Goal: Task Accomplishment & Management: Manage account settings

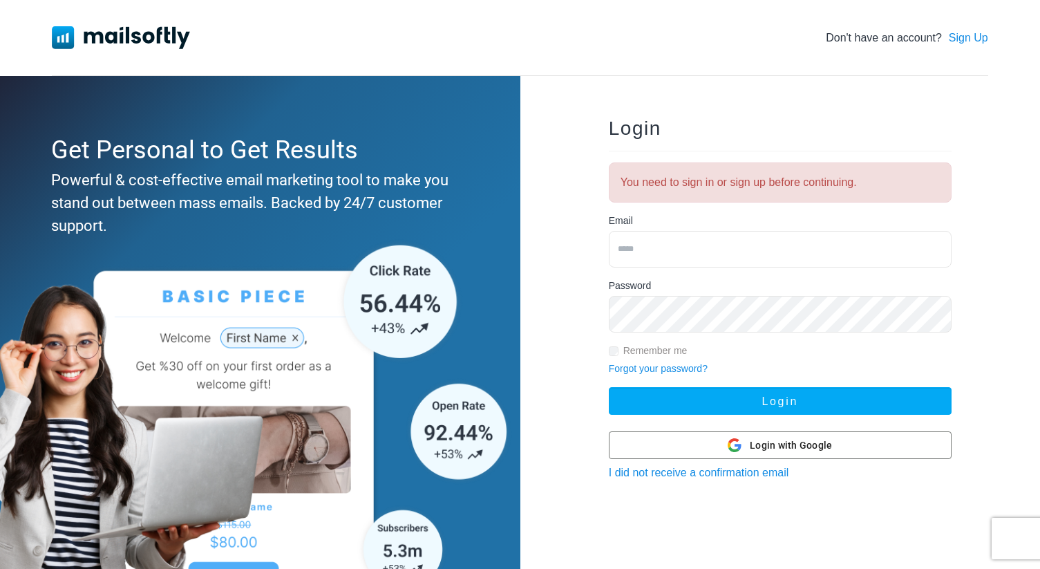
click at [650, 240] on input "email" at bounding box center [780, 249] width 343 height 37
type input "**********"
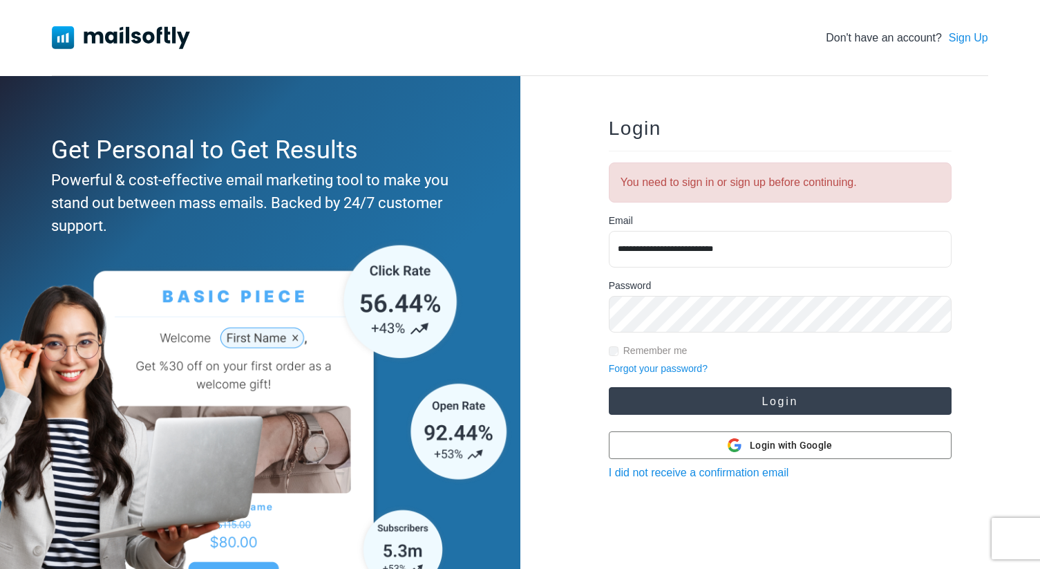
click at [753, 406] on button "Login" at bounding box center [780, 401] width 343 height 28
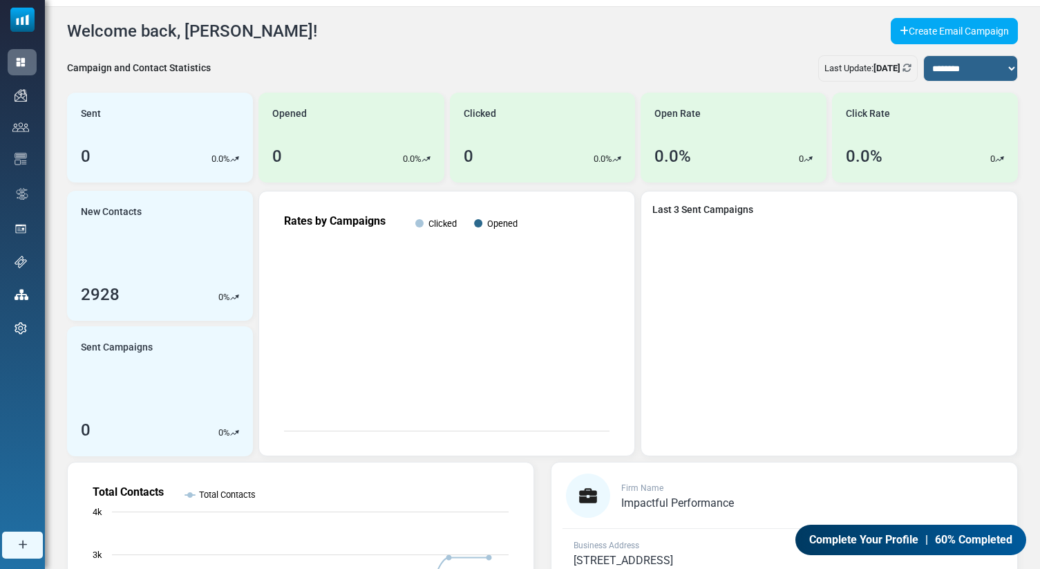
scroll to position [25, 0]
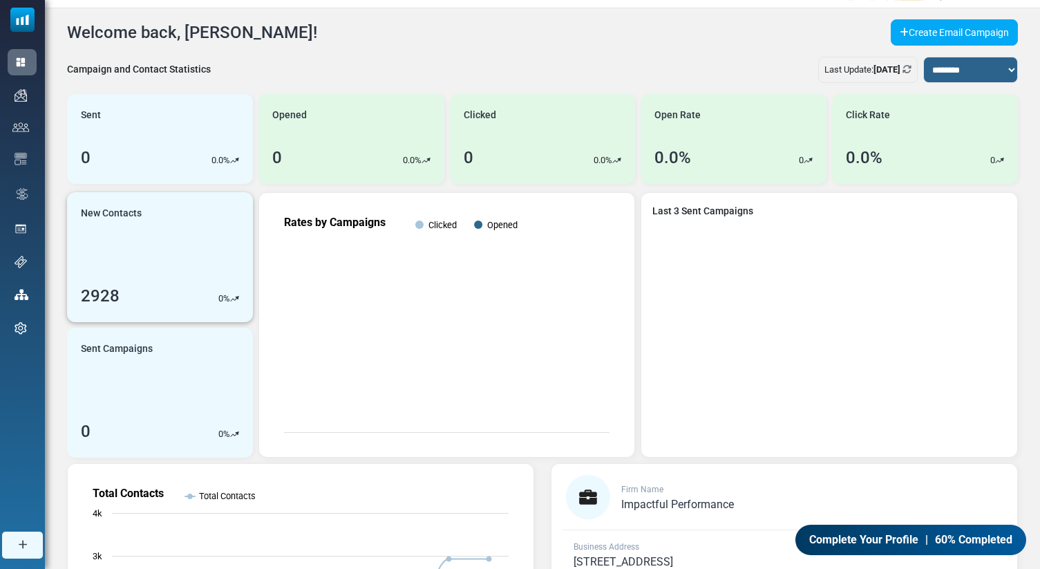
click at [142, 279] on link "New Contacts 2928 0 %" at bounding box center [160, 257] width 186 height 130
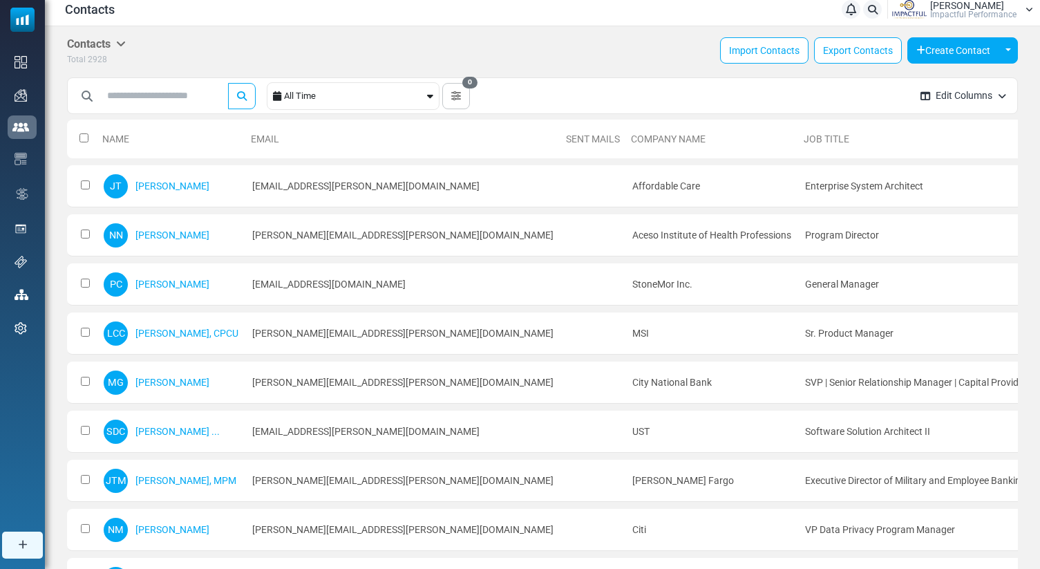
scroll to position [4, 0]
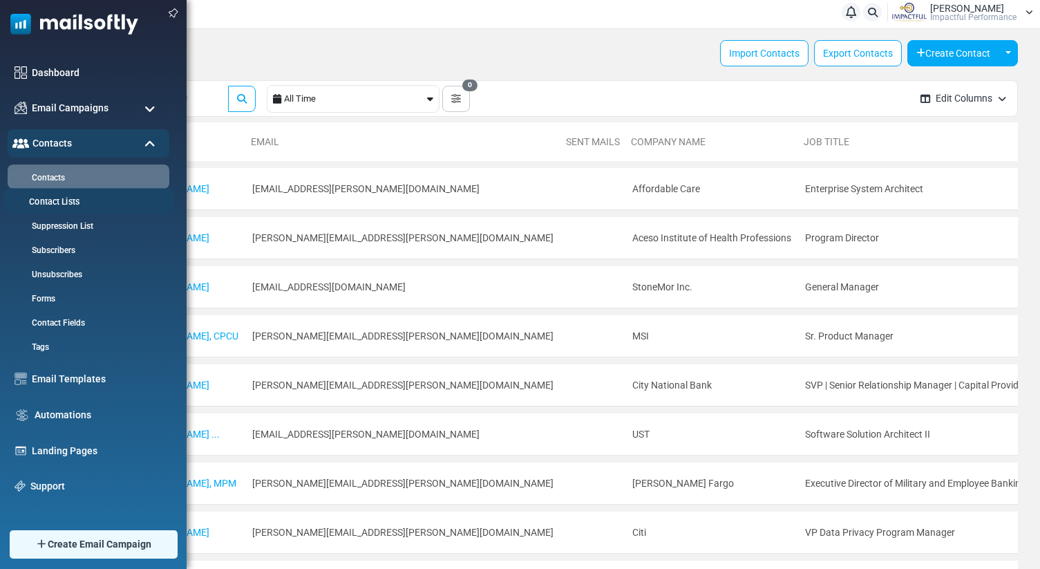
click at [54, 202] on link "Contact Lists" at bounding box center [86, 202] width 166 height 13
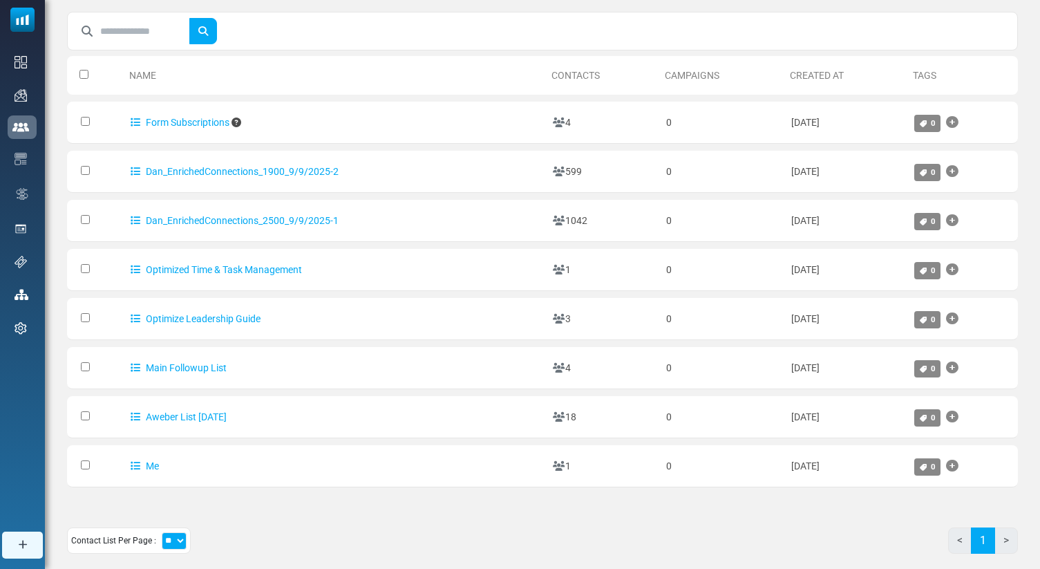
scroll to position [80, 0]
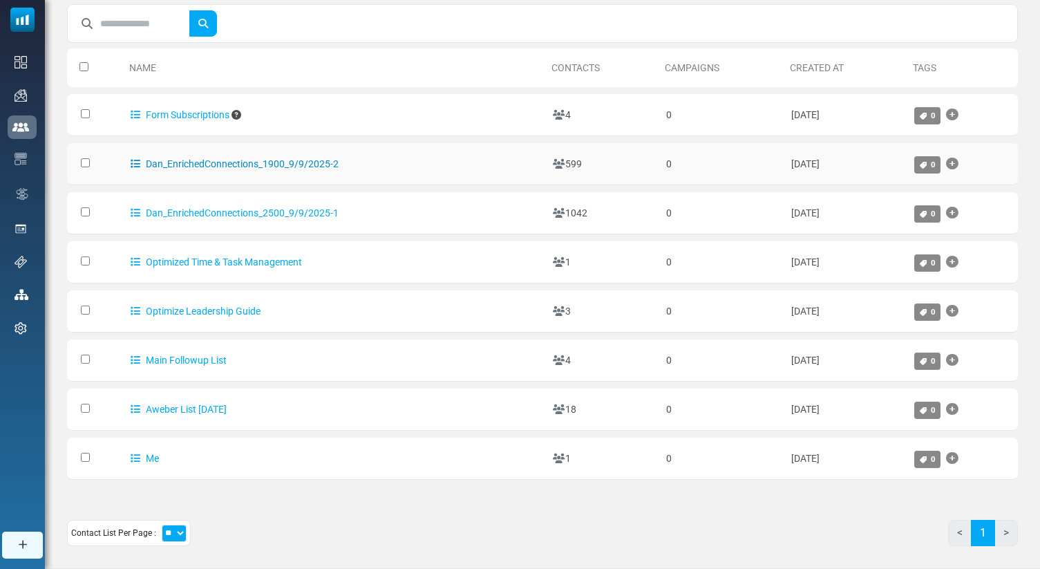
click at [190, 161] on link "Dan_EnrichedConnections_1900_9/9/2025-2" at bounding box center [235, 163] width 208 height 11
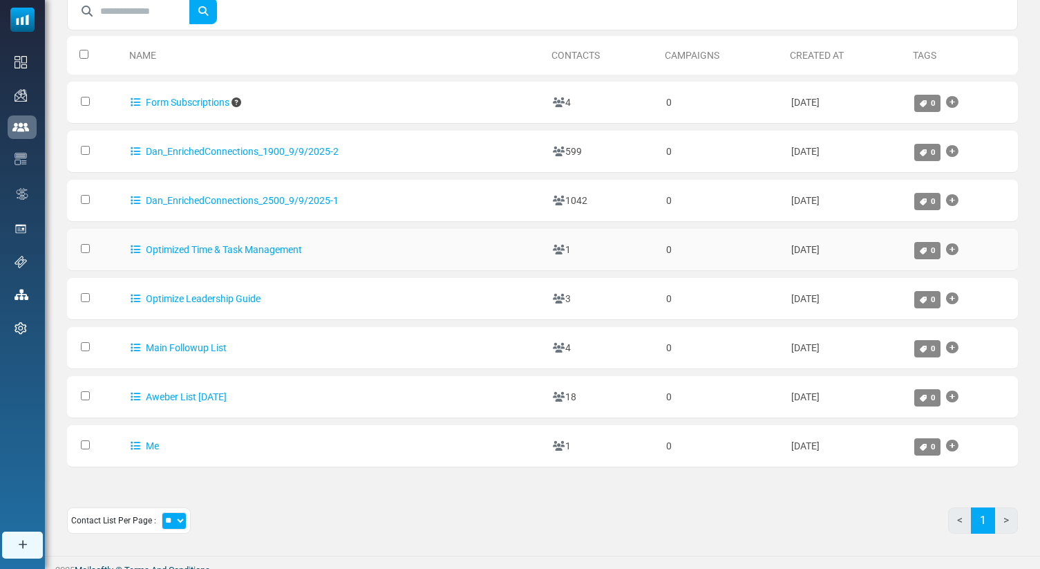
scroll to position [104, 0]
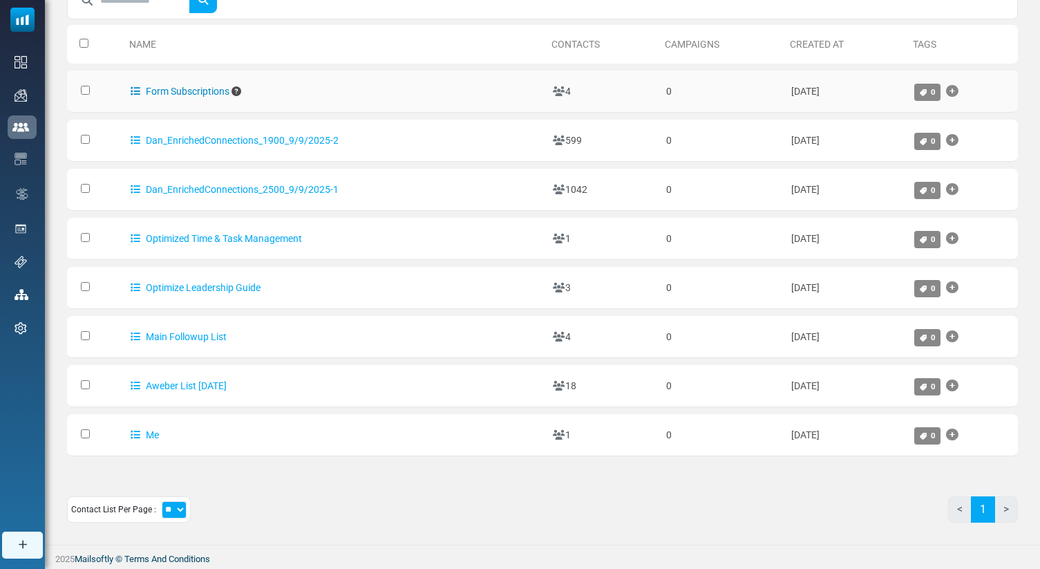
click at [191, 93] on link "Form Subscriptions" at bounding box center [180, 91] width 99 height 11
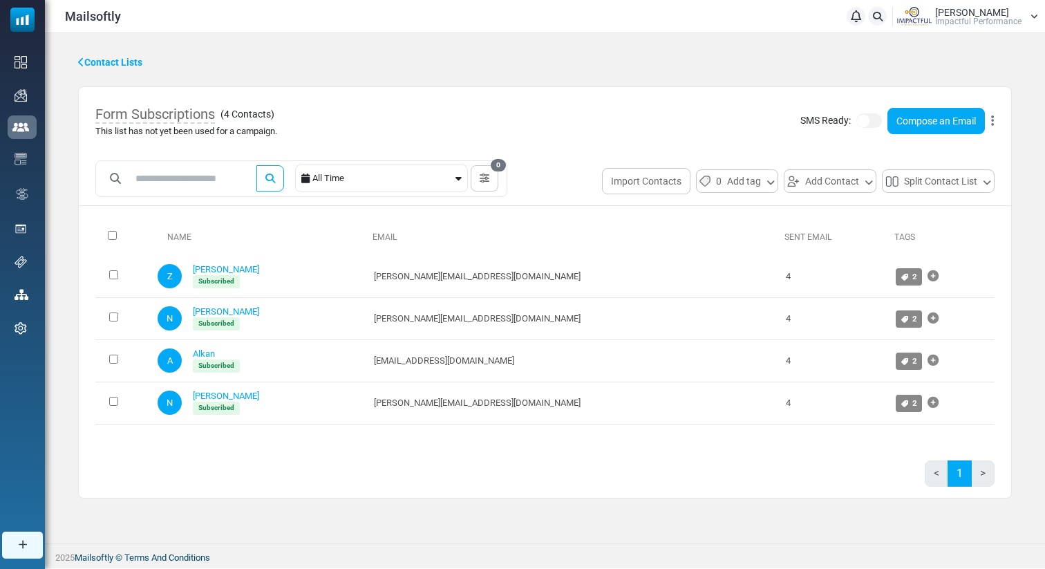
click at [82, 60] on icon at bounding box center [81, 62] width 6 height 10
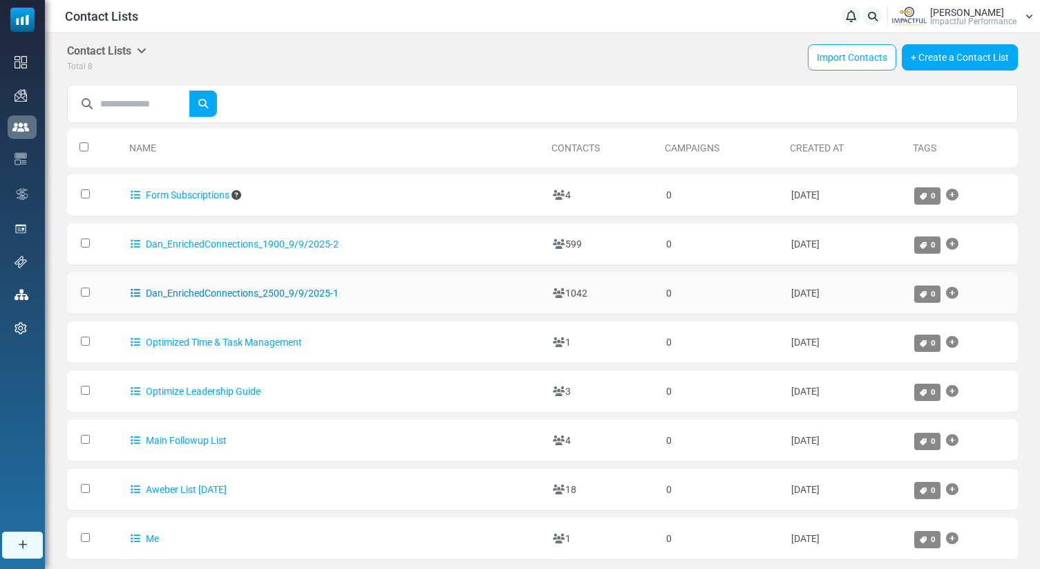
click at [250, 290] on link "Dan_EnrichedConnections_2500_9/9/2025-1" at bounding box center [235, 293] width 208 height 11
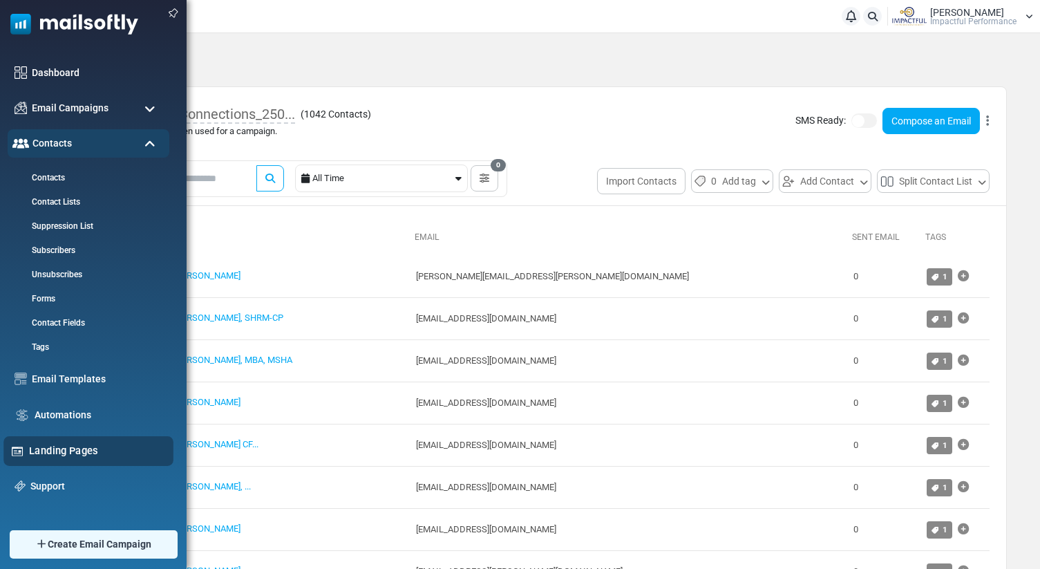
click at [48, 444] on link "Landing Pages" at bounding box center [97, 450] width 137 height 15
